Goal: Task Accomplishment & Management: Manage account settings

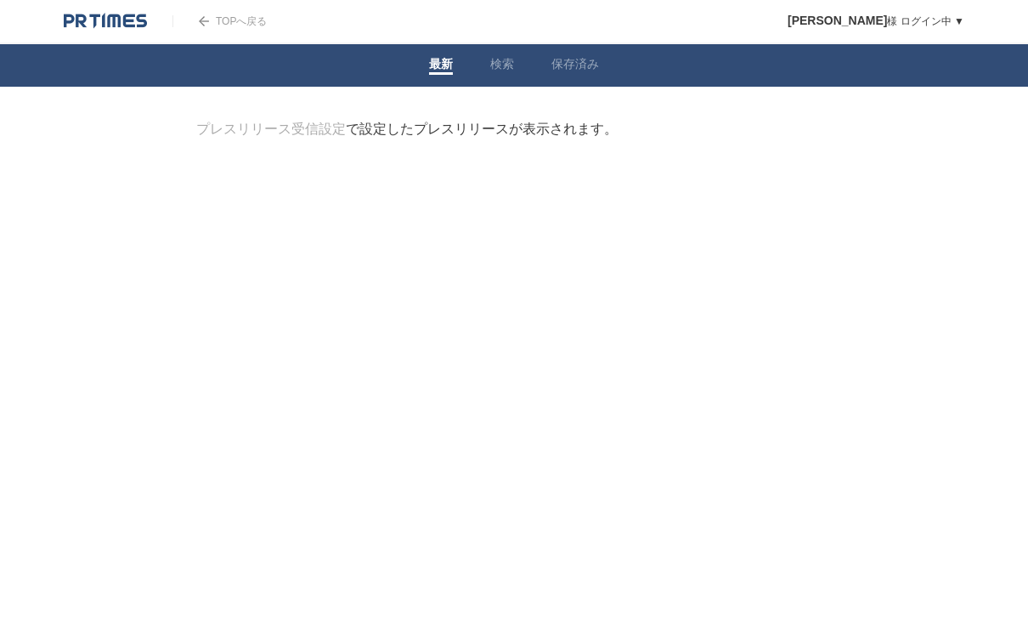
click at [505, 129] on div "プレスリリース受信設定 で設定したプレスリリースが表示されます。" at bounding box center [406, 130] width 421 height 18
click at [422, 144] on main "プレスリリース受信設定 で設定したプレスリリースが表示されます。 閲覧履歴を表示します。 フォロー たくさんの企業がPR TIMESを利用しています。企業名か…" at bounding box center [514, 185] width 688 height 128
click at [122, 25] on img at bounding box center [105, 21] width 83 height 17
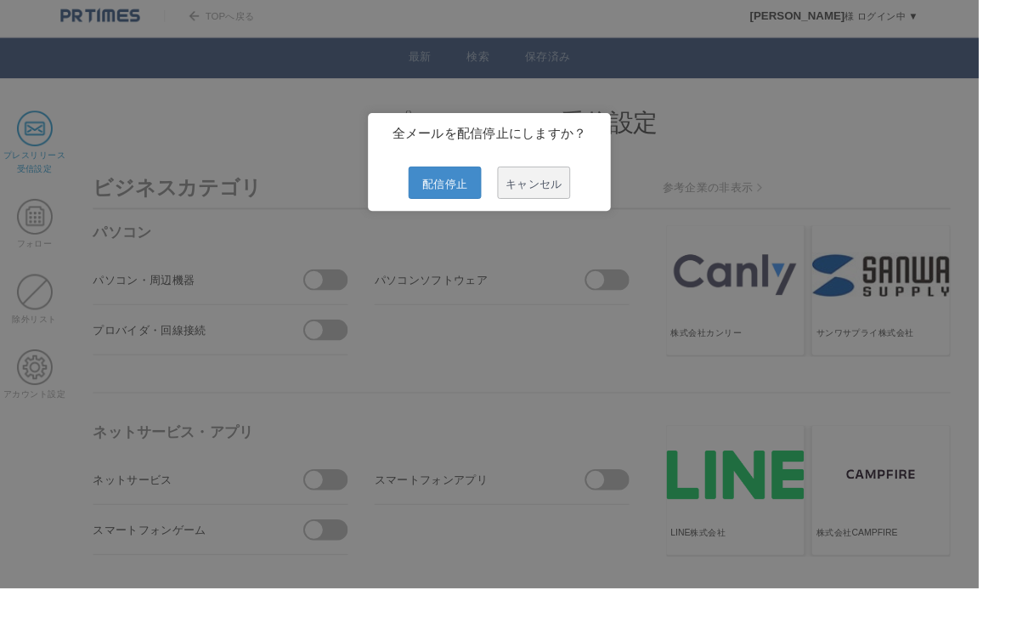
click at [477, 196] on span "配信停止" at bounding box center [467, 192] width 76 height 34
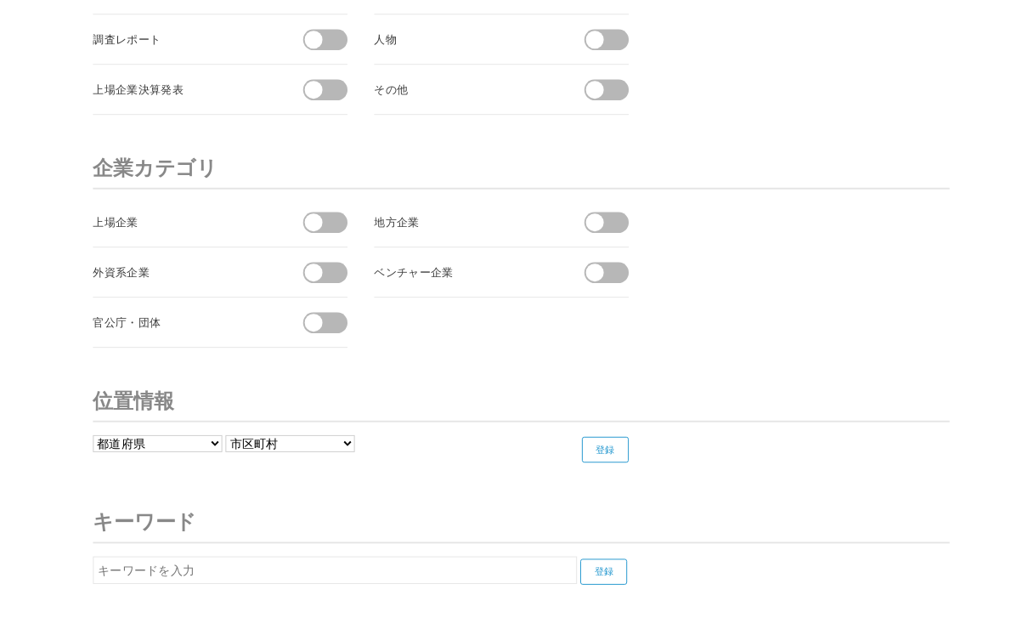
scroll to position [6332, 0]
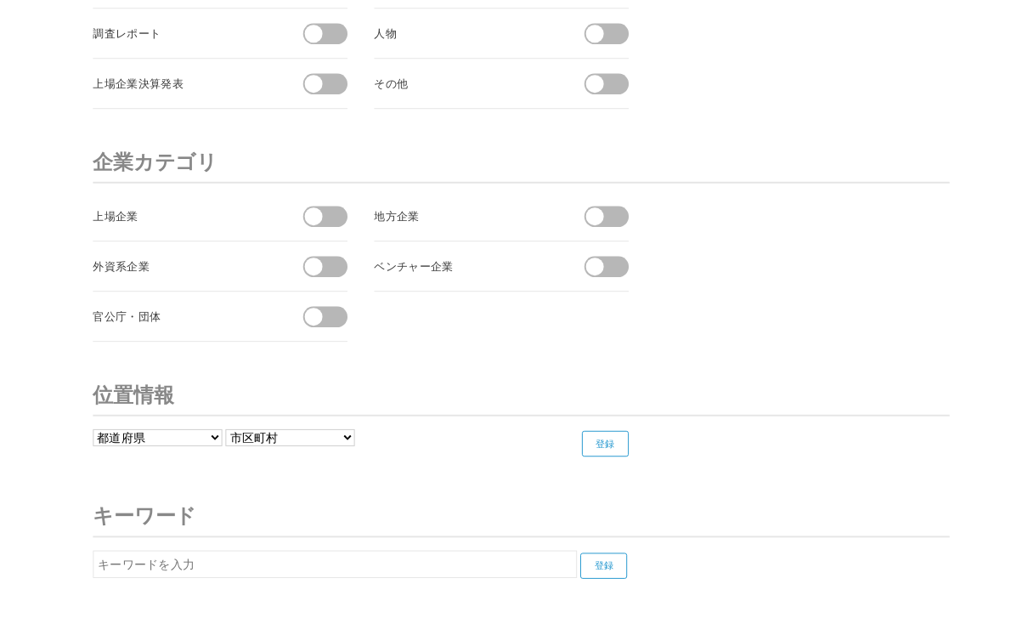
click at [642, 463] on input "登録" at bounding box center [636, 466] width 49 height 27
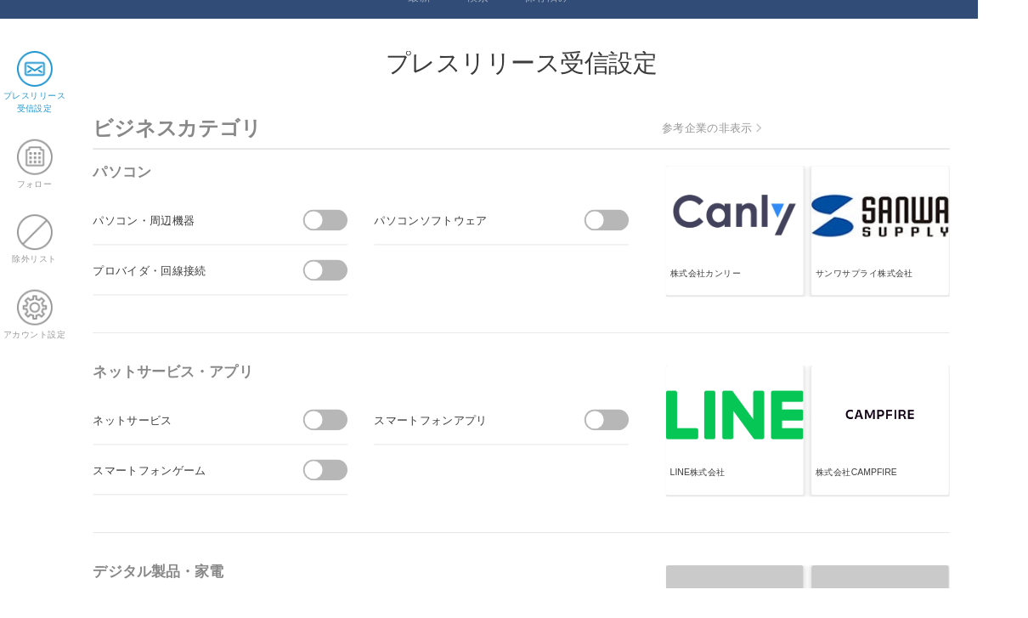
scroll to position [0, 0]
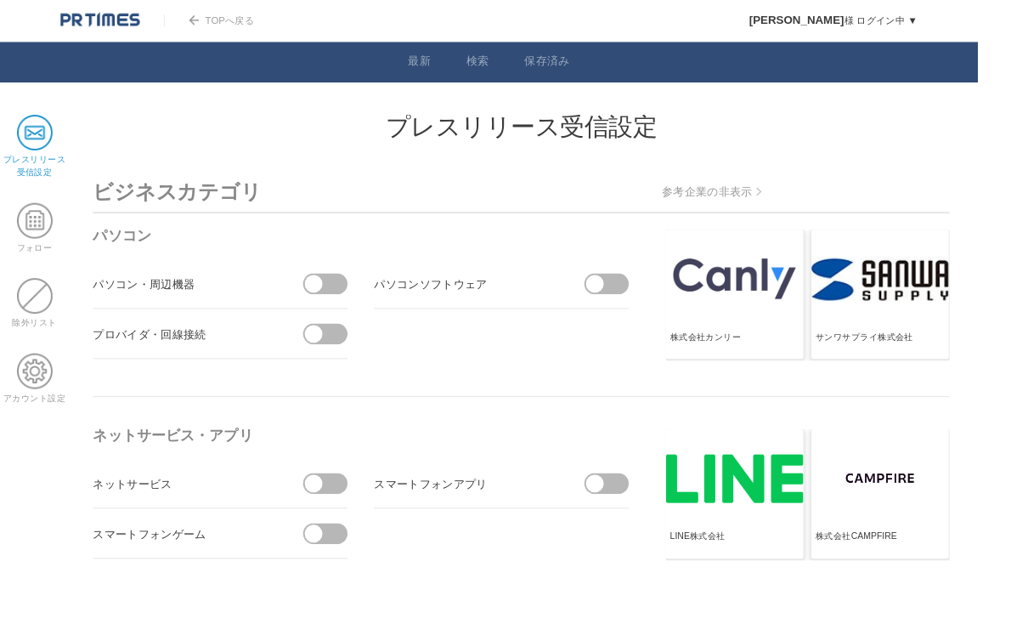
click at [44, 150] on span at bounding box center [36, 139] width 37 height 37
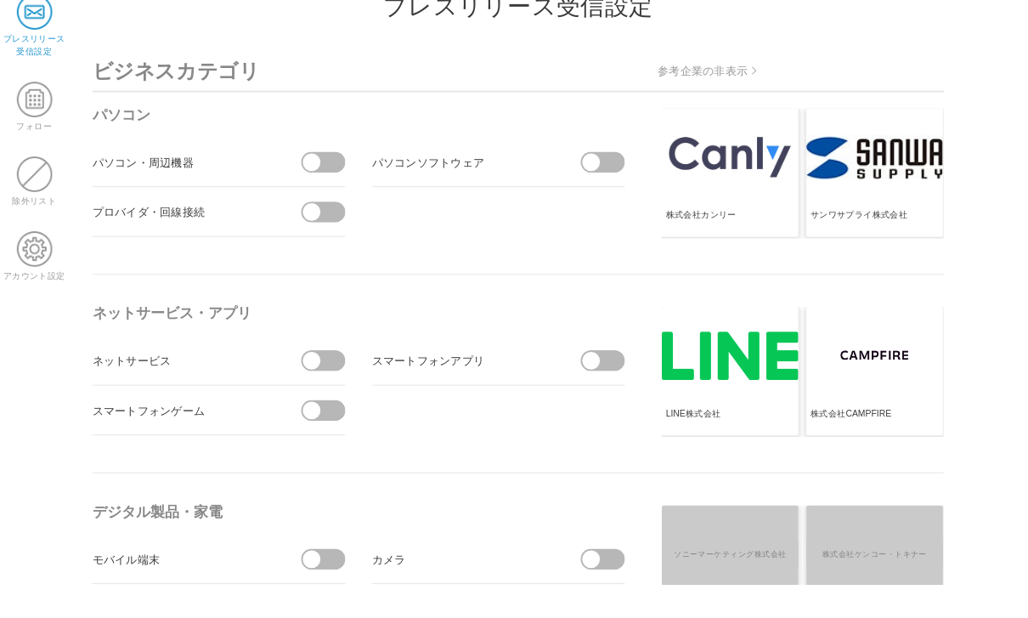
scroll to position [57, 0]
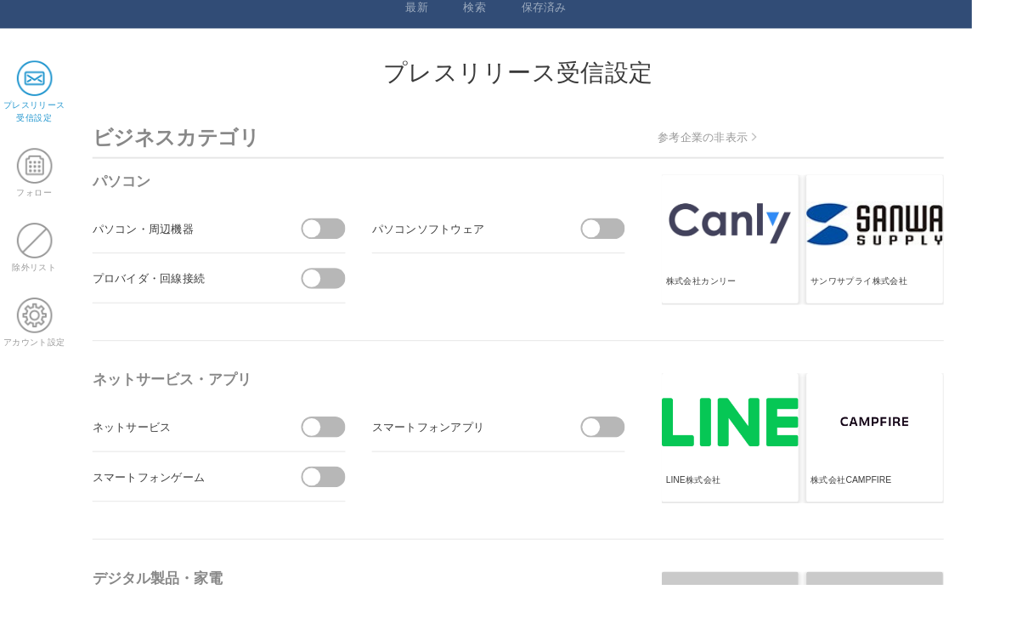
click at [35, 329] on span at bounding box center [36, 332] width 37 height 37
